Goal: Task Accomplishment & Management: Manage account settings

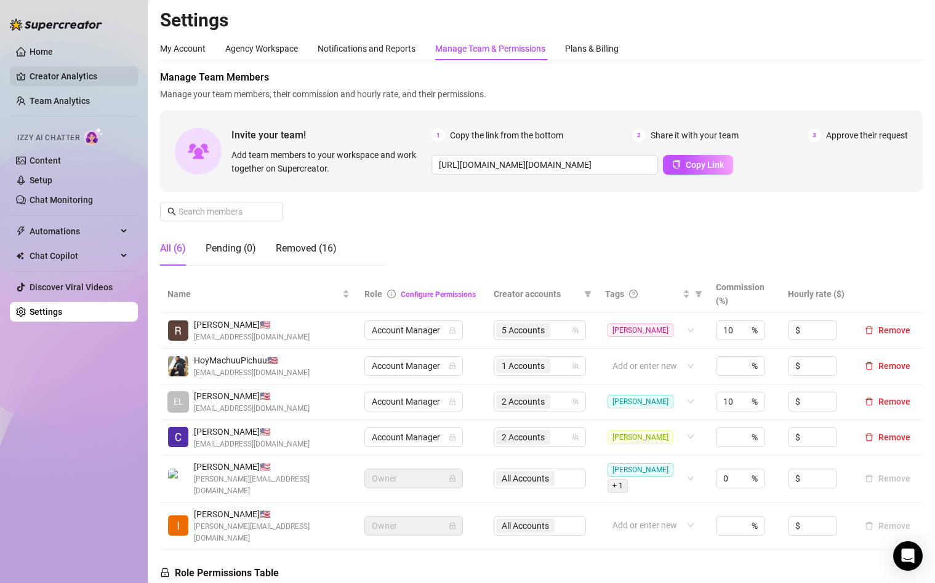
click at [55, 77] on link "Creator Analytics" at bounding box center [79, 76] width 98 height 20
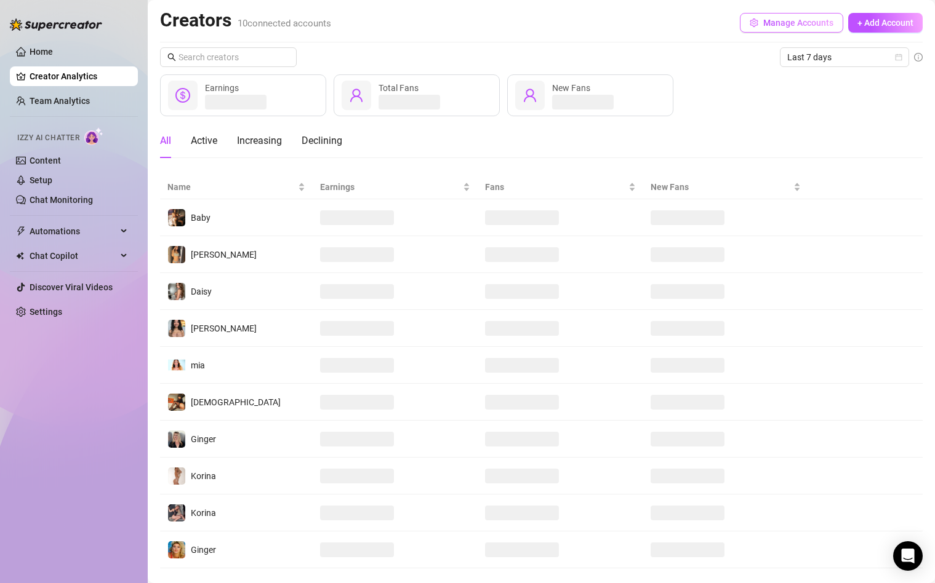
click at [813, 22] on span "Manage Accounts" at bounding box center [798, 23] width 70 height 10
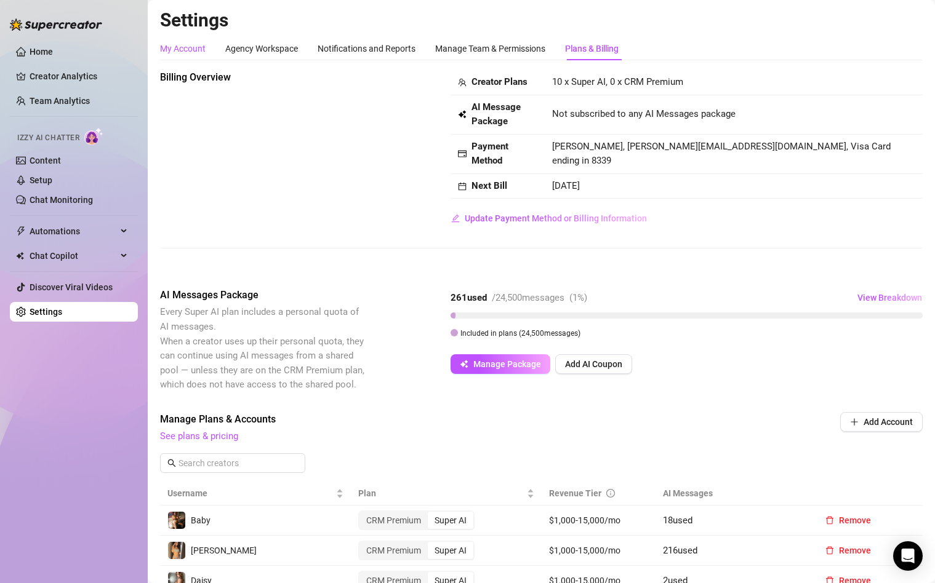
click at [185, 48] on div "My Account" at bounding box center [183, 49] width 46 height 14
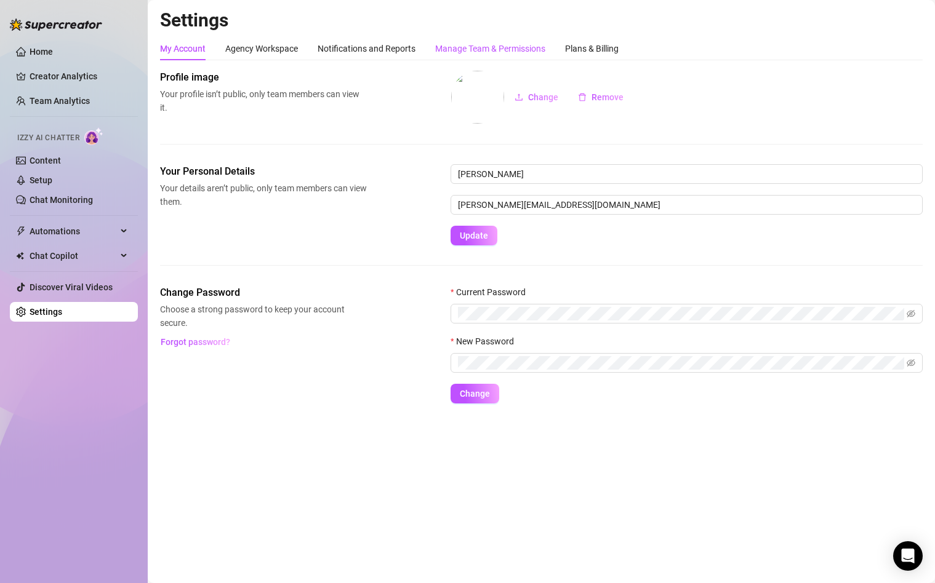
click at [494, 50] on div "Manage Team & Permissions" at bounding box center [490, 49] width 110 height 14
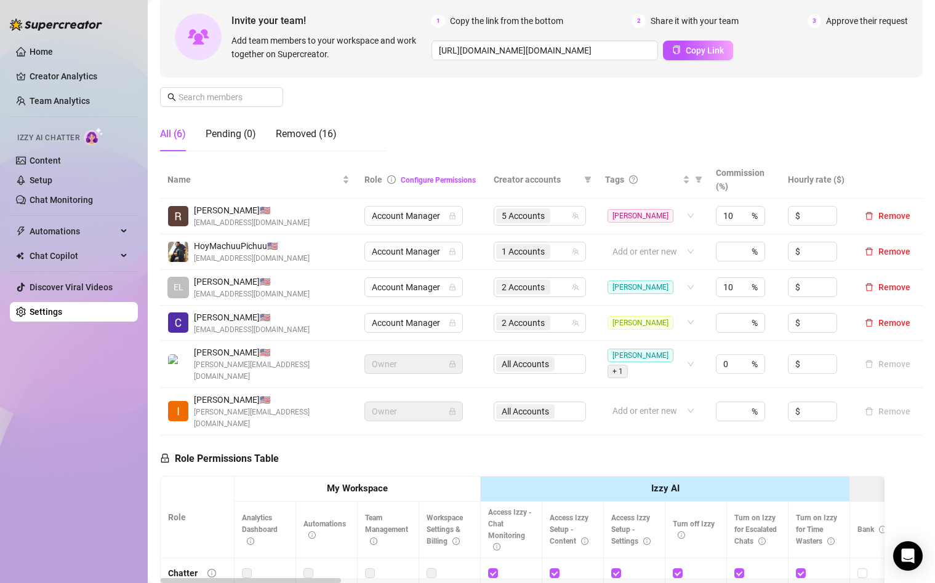
scroll to position [132, 0]
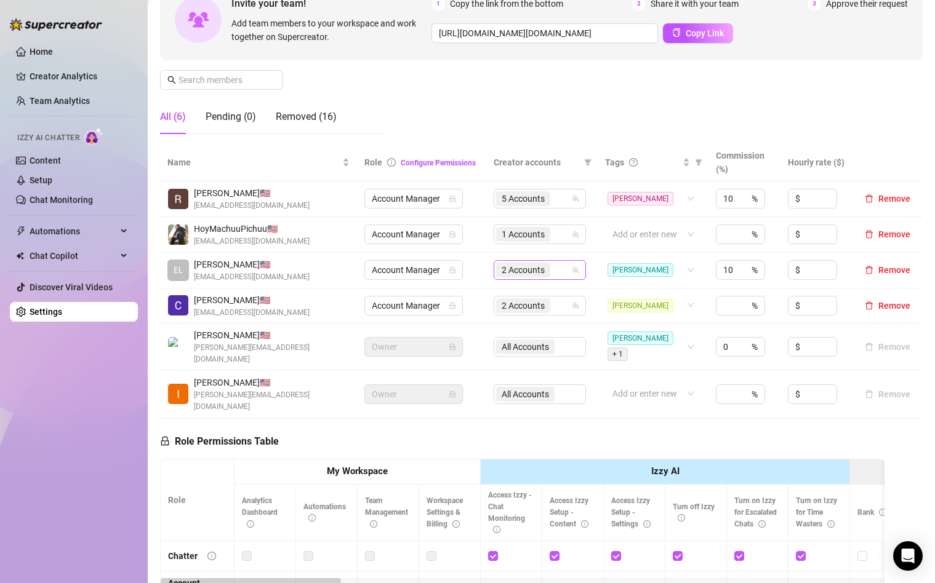
click at [534, 268] on span "2 Accounts" at bounding box center [522, 270] width 43 height 14
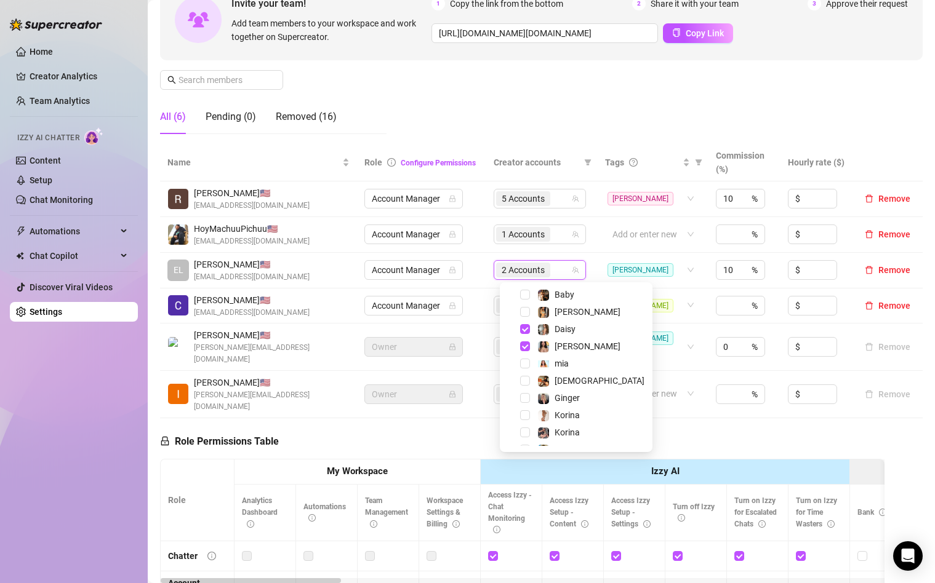
scroll to position [20, 0]
click at [525, 398] on span "Select tree node" at bounding box center [525, 396] width 10 height 10
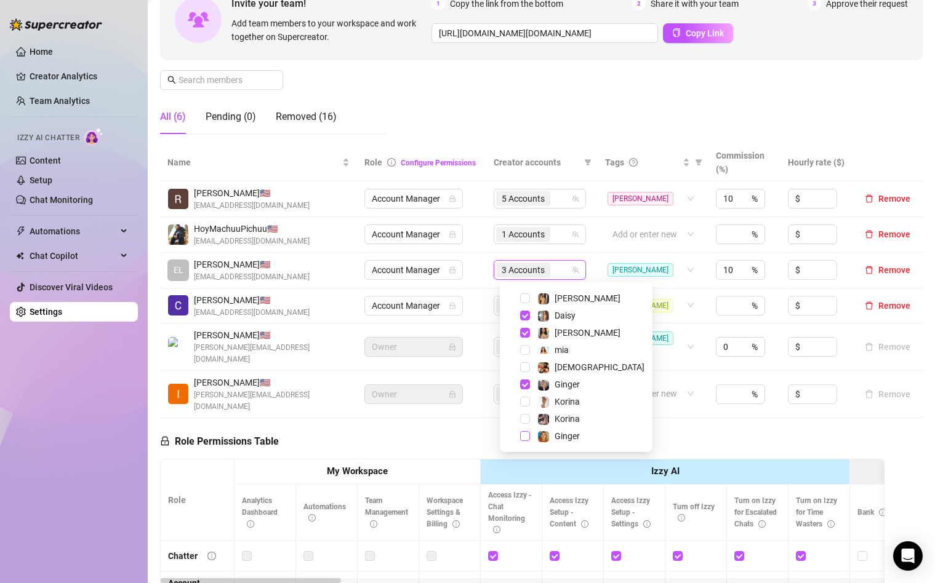
click at [525, 435] on span "Select tree node" at bounding box center [525, 436] width 10 height 10
click at [575, 118] on div "Manage Team Members Manage your team members, their commission and hourly rate,…" at bounding box center [541, 41] width 762 height 206
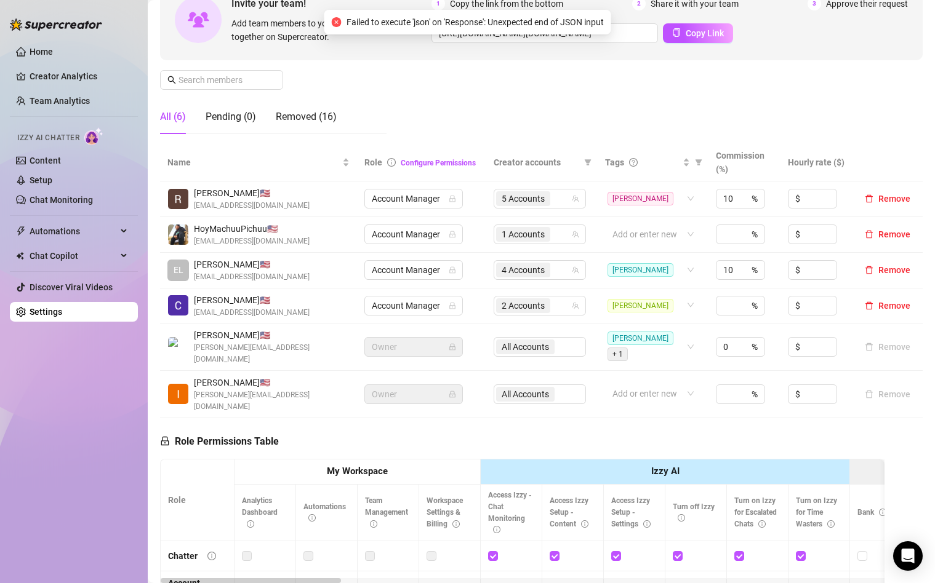
scroll to position [0, 0]
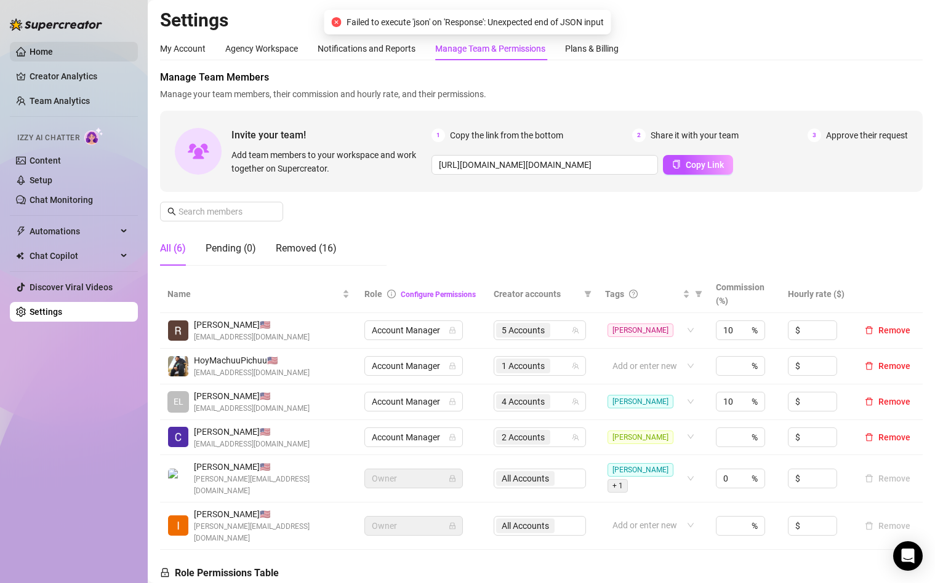
click at [36, 47] on link "Home" at bounding box center [41, 52] width 23 height 10
